Goal: Transaction & Acquisition: Download file/media

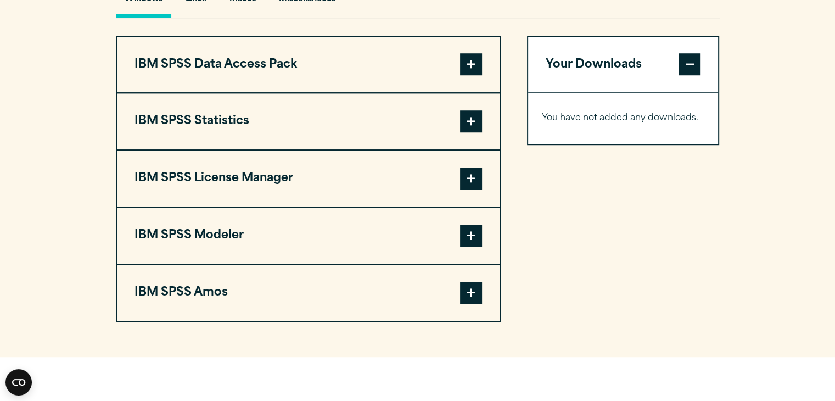
scroll to position [840, 0]
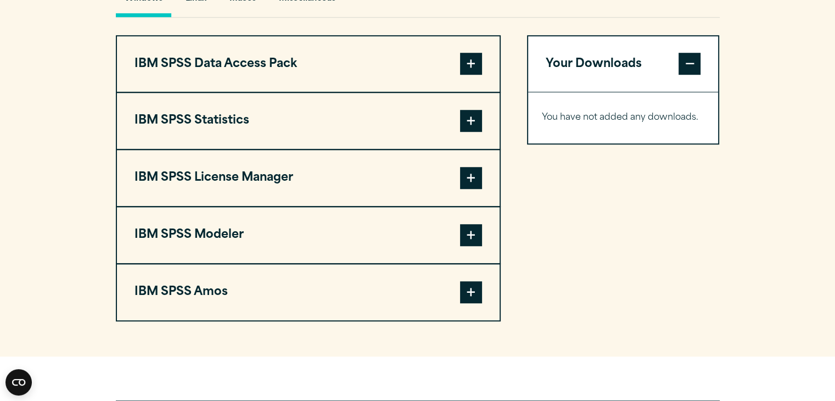
click at [479, 132] on span at bounding box center [471, 121] width 22 height 22
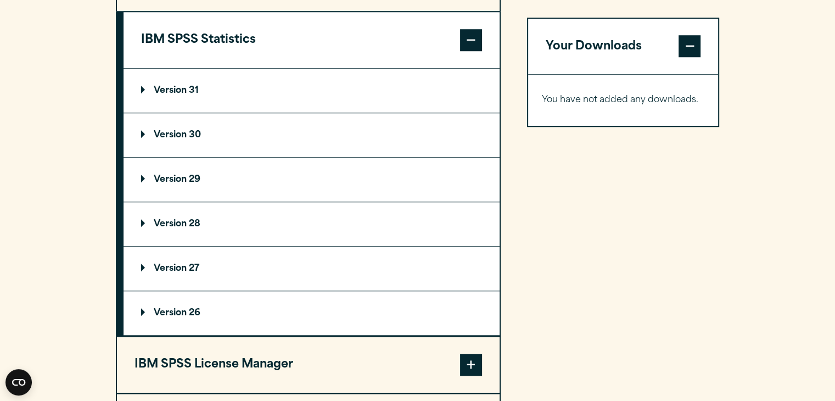
scroll to position [932, 0]
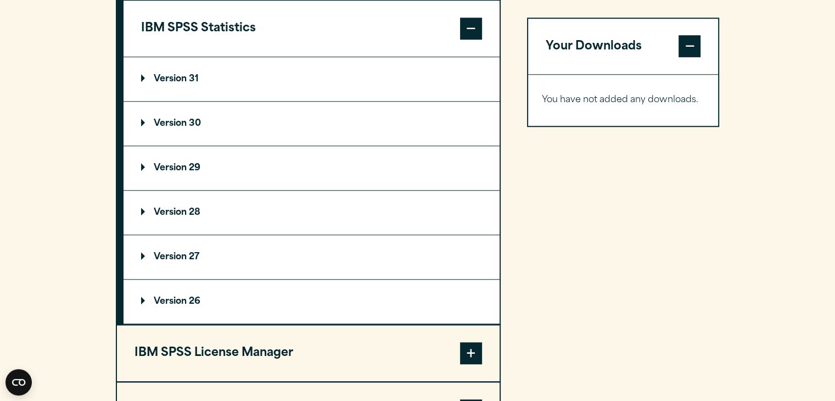
click at [299, 139] on summary "Version 30" at bounding box center [311, 124] width 376 height 44
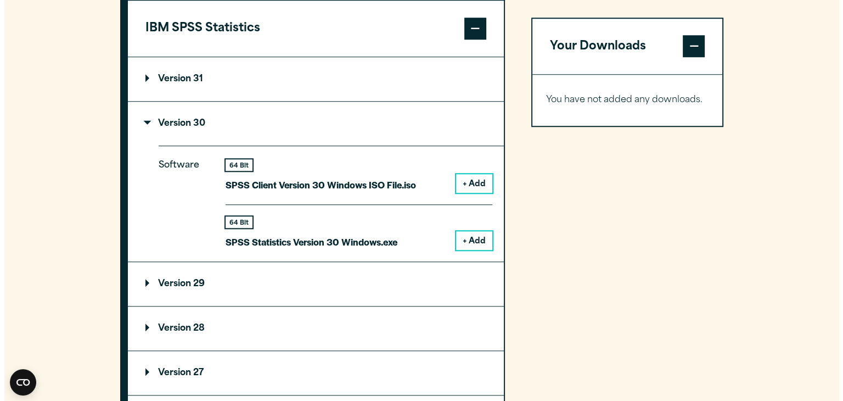
scroll to position [997, 0]
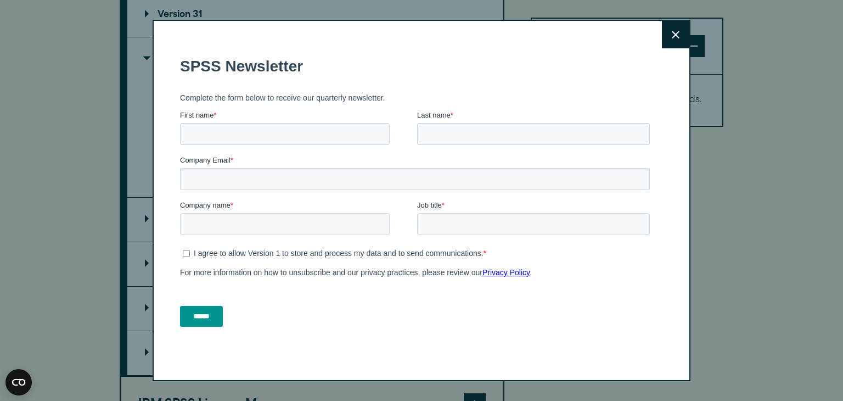
click at [662, 34] on button "Close" at bounding box center [675, 34] width 27 height 27
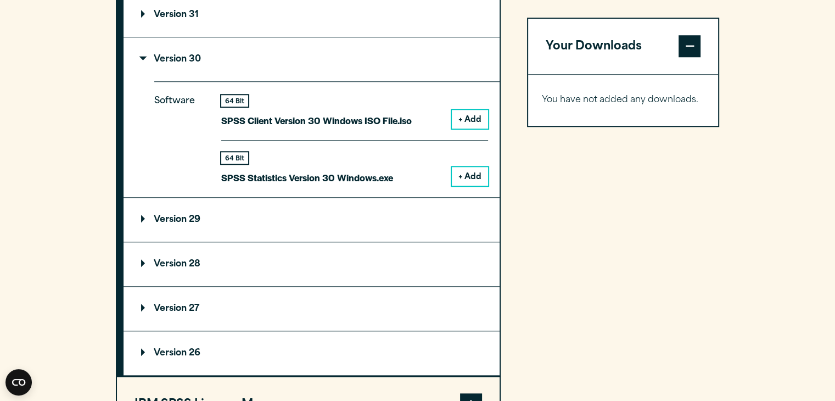
click at [477, 185] on button "+ Add" at bounding box center [470, 176] width 36 height 19
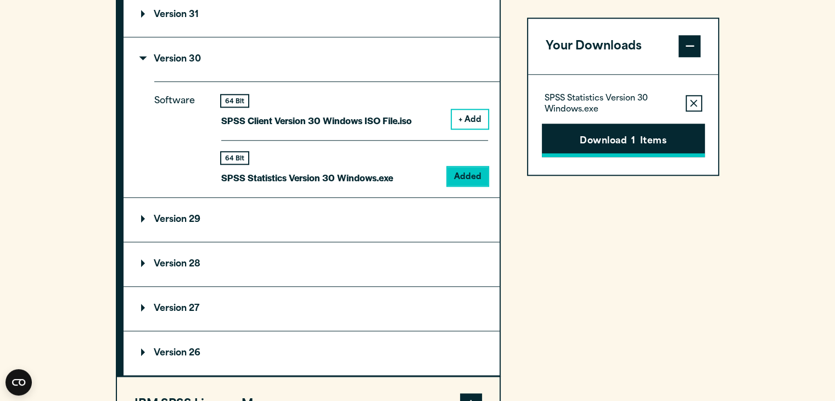
click at [626, 145] on button "Download 1 Items" at bounding box center [623, 140] width 163 height 34
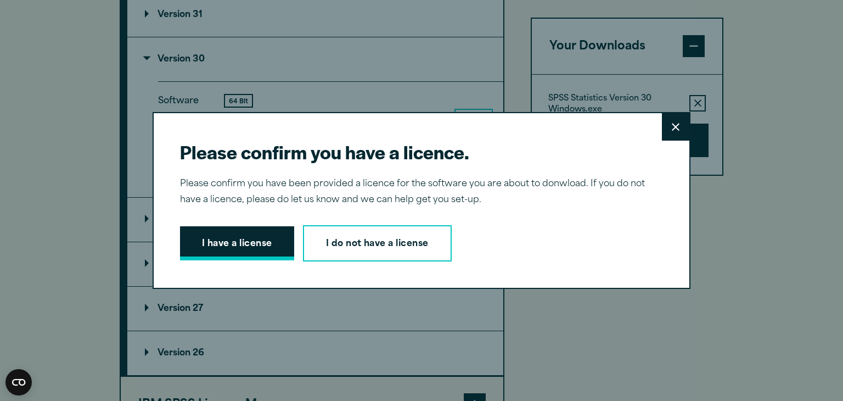
click at [250, 243] on button "I have a license" at bounding box center [237, 243] width 114 height 34
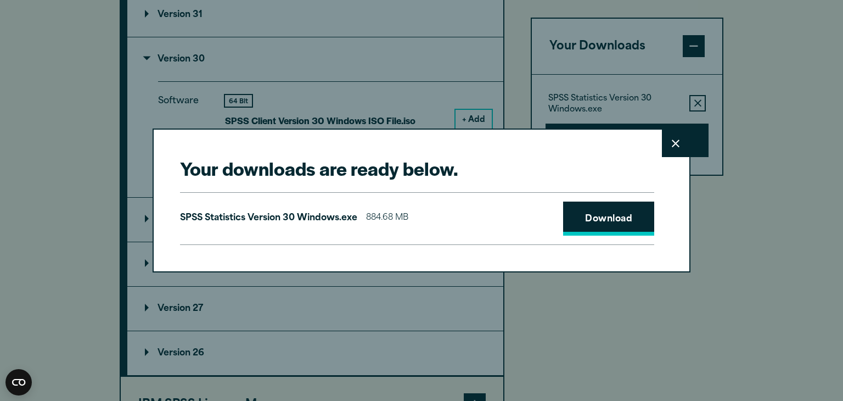
click at [595, 218] on link "Download" at bounding box center [608, 218] width 91 height 34
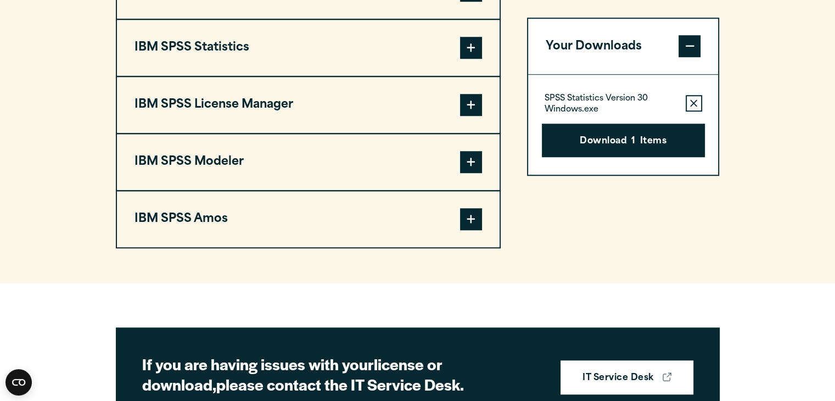
scroll to position [918, 0]
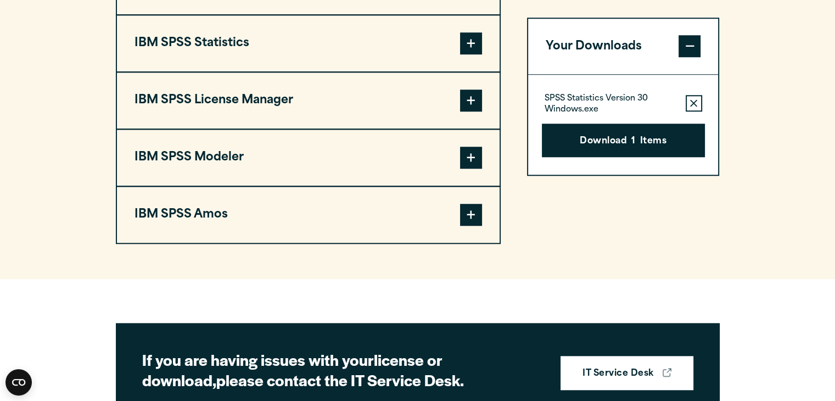
click at [470, 54] on span at bounding box center [471, 43] width 22 height 22
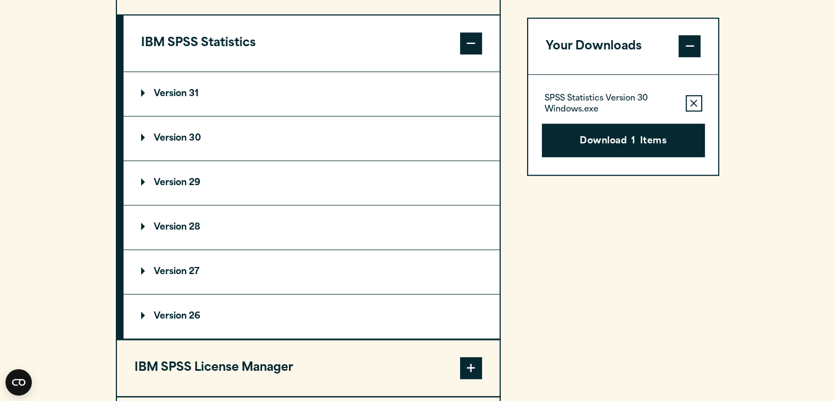
click at [142, 143] on p "Version 30" at bounding box center [171, 138] width 60 height 9
